Goal: Transaction & Acquisition: Download file/media

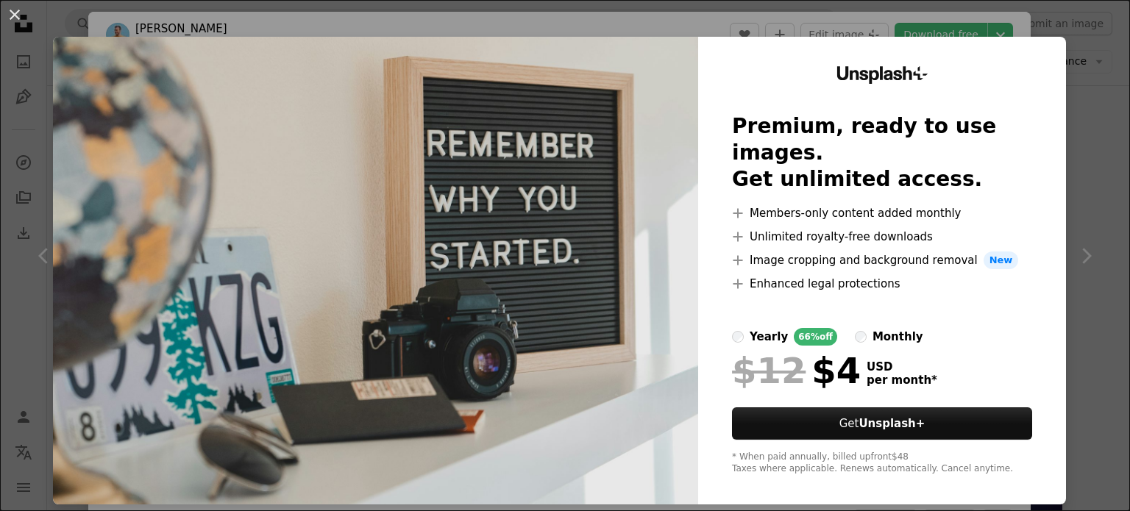
scroll to position [147, 0]
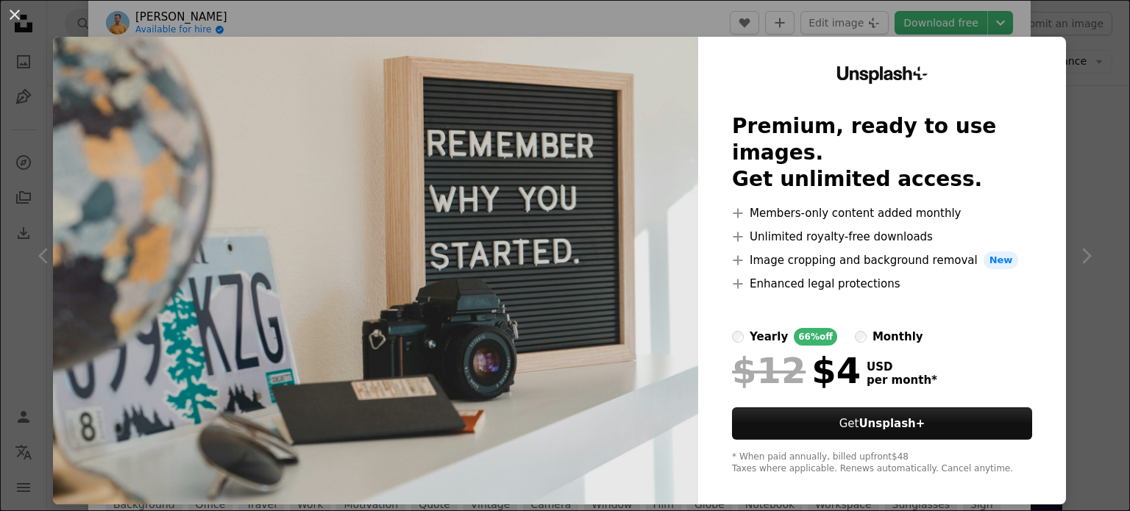
click at [855, 12] on div "An X shape Unsplash+ Premium, ready to use images. Get unlimited access. A plus…" at bounding box center [565, 255] width 1130 height 511
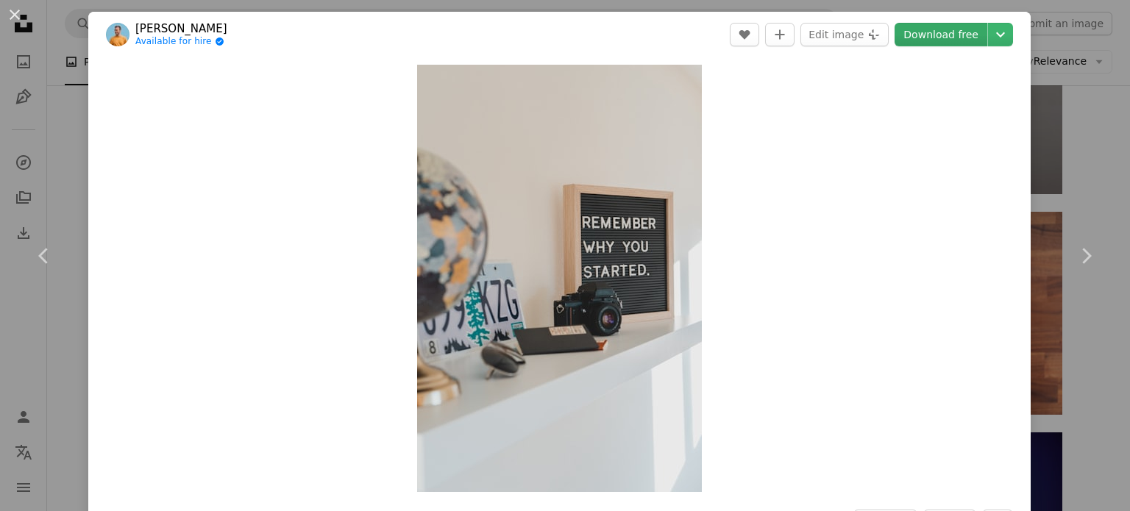
click at [929, 40] on link "Download free" at bounding box center [941, 35] width 93 height 24
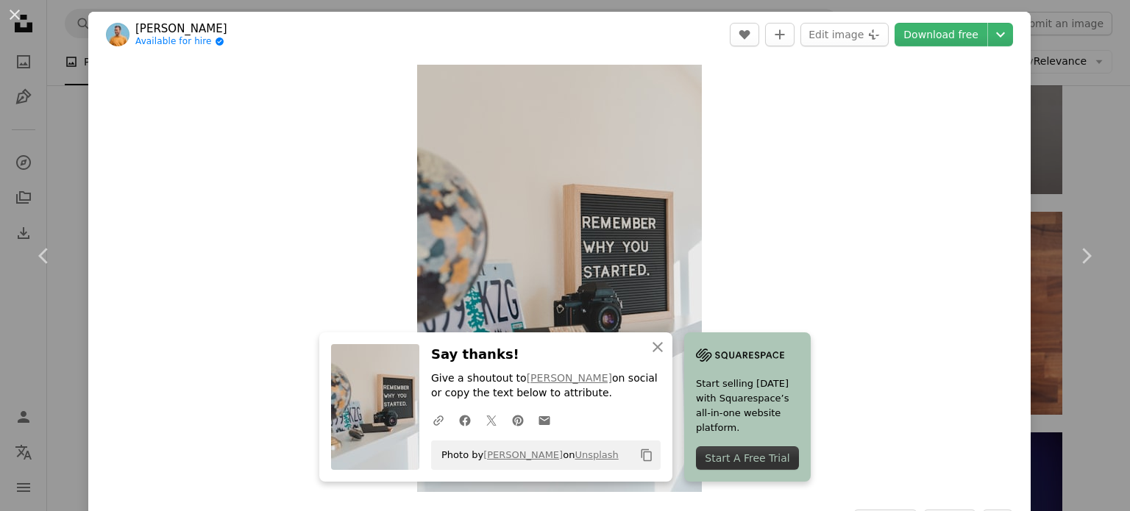
click at [60, 138] on div "An X shape Chevron left Chevron right An X shape Close Say thanks! Give a shout…" at bounding box center [565, 255] width 1130 height 511
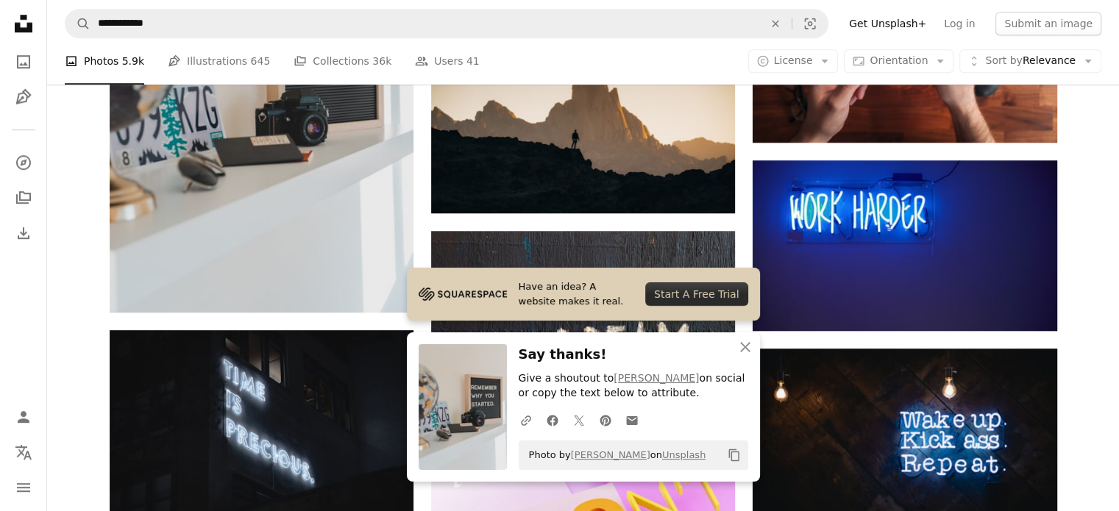
scroll to position [1251, 0]
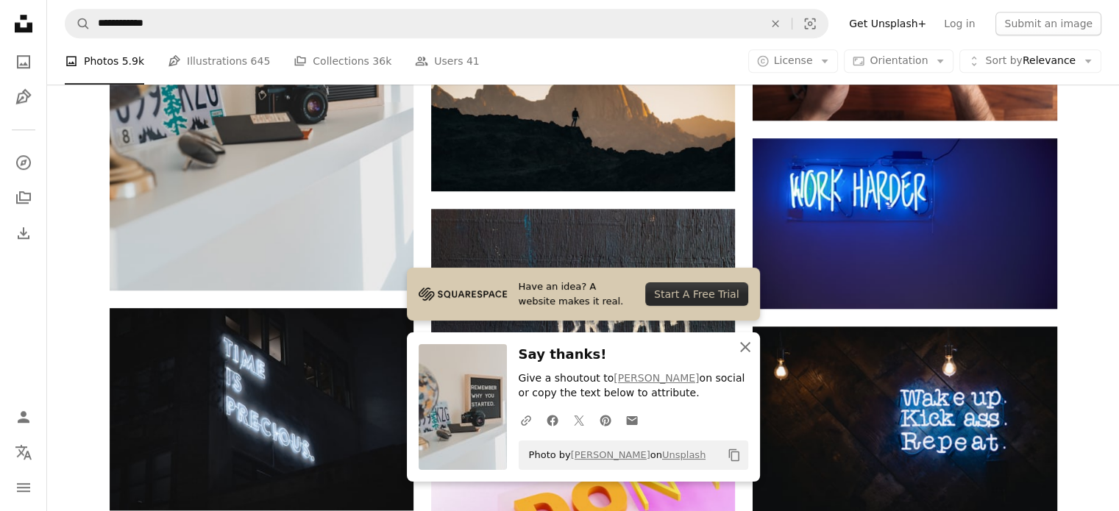
click at [750, 348] on icon "An X shape" at bounding box center [746, 348] width 18 height 18
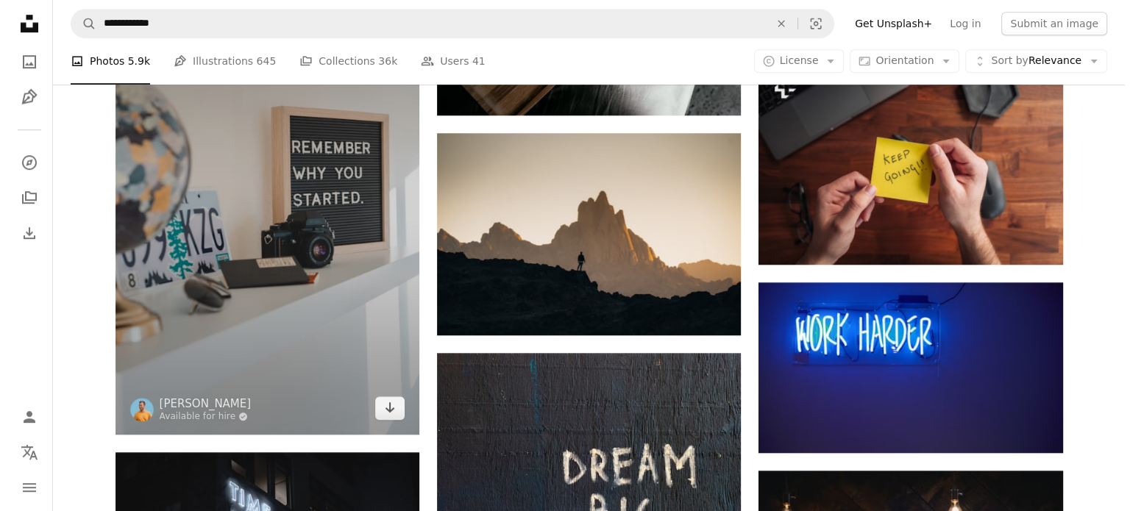
scroll to position [1104, 0]
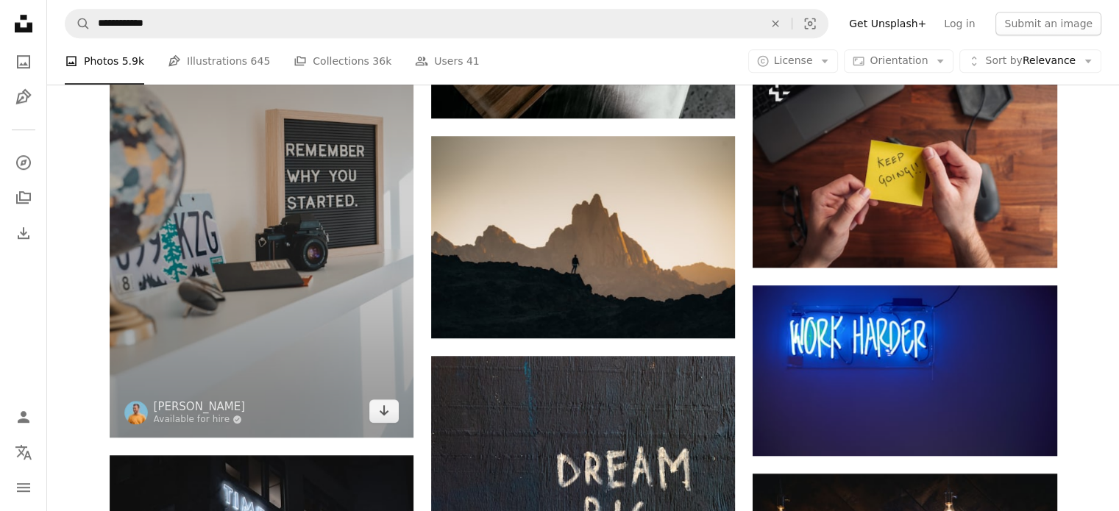
click at [283, 197] on img at bounding box center [262, 210] width 304 height 456
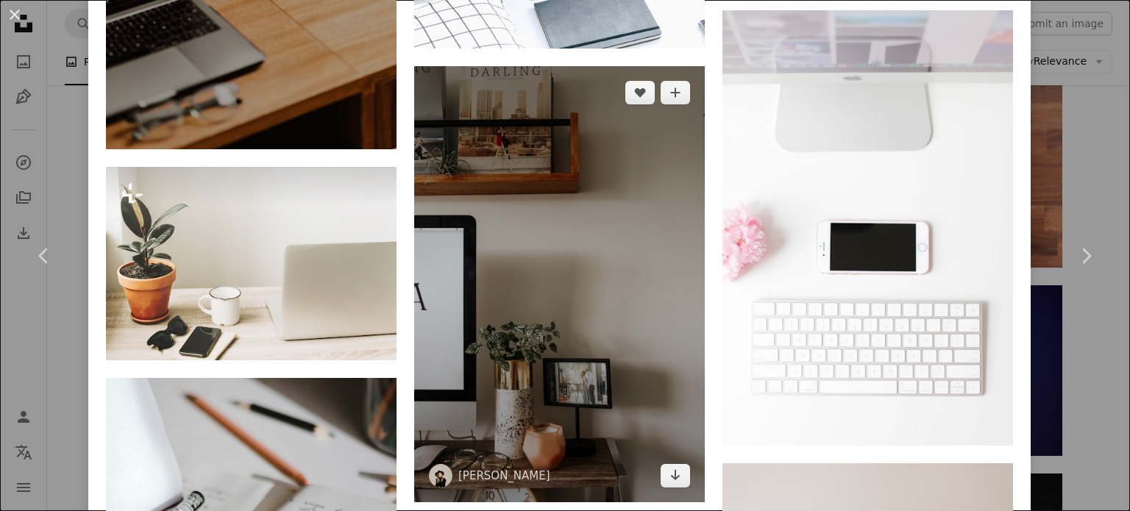
scroll to position [4047, 0]
